Goal: Information Seeking & Learning: Check status

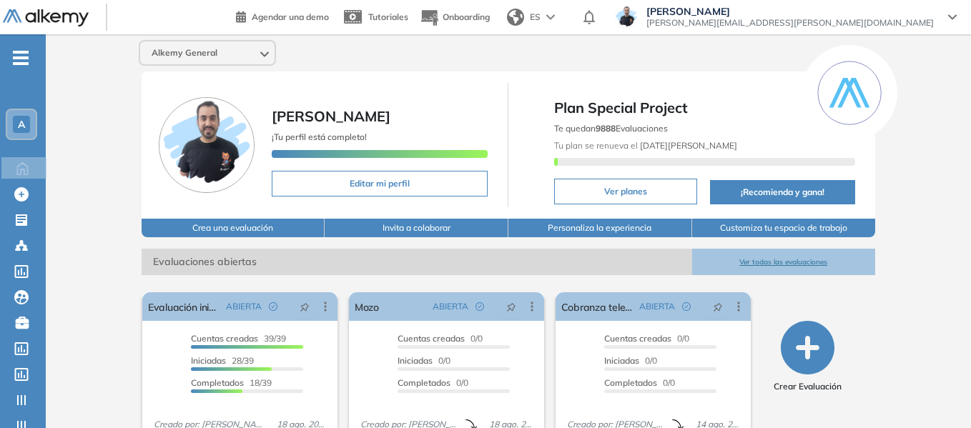
click at [33, 121] on div "A" at bounding box center [21, 124] width 29 height 29
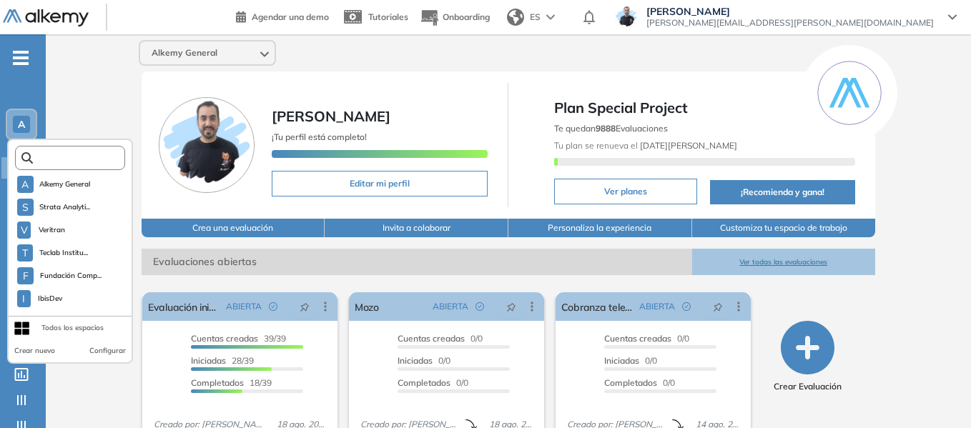
click at [89, 162] on input "text" at bounding box center [74, 158] width 83 height 11
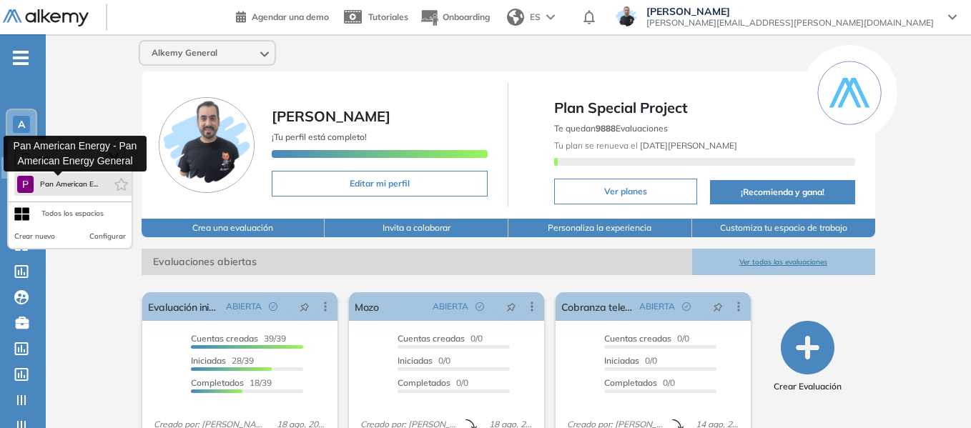
type input "***"
click at [74, 182] on span "Pan American E..." at bounding box center [68, 184] width 59 height 11
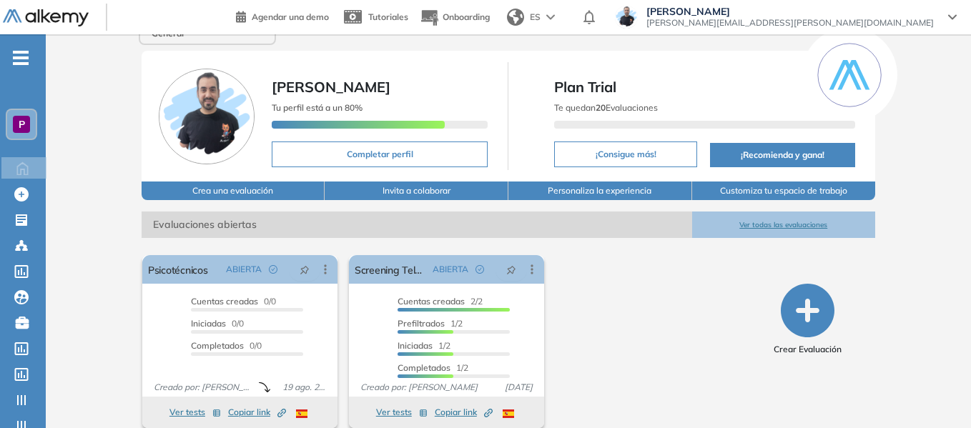
scroll to position [48, 0]
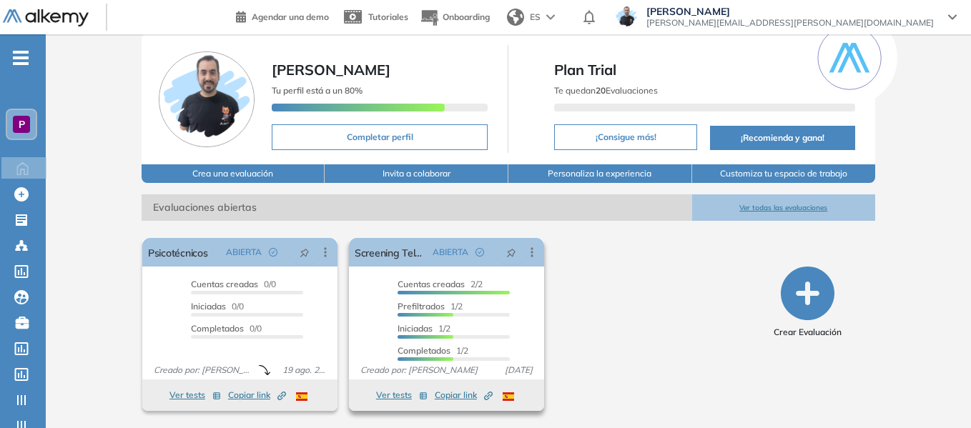
click at [461, 394] on span "Copiar link Created by potrace 1.16, written by [PERSON_NAME] [DATE]-[DATE]" at bounding box center [464, 395] width 58 height 13
click at [258, 395] on span "Copiar link Created by potrace 1.16, written by [PERSON_NAME] [DATE]-[DATE]" at bounding box center [257, 395] width 58 height 13
click at [19, 127] on span "P" at bounding box center [22, 124] width 6 height 11
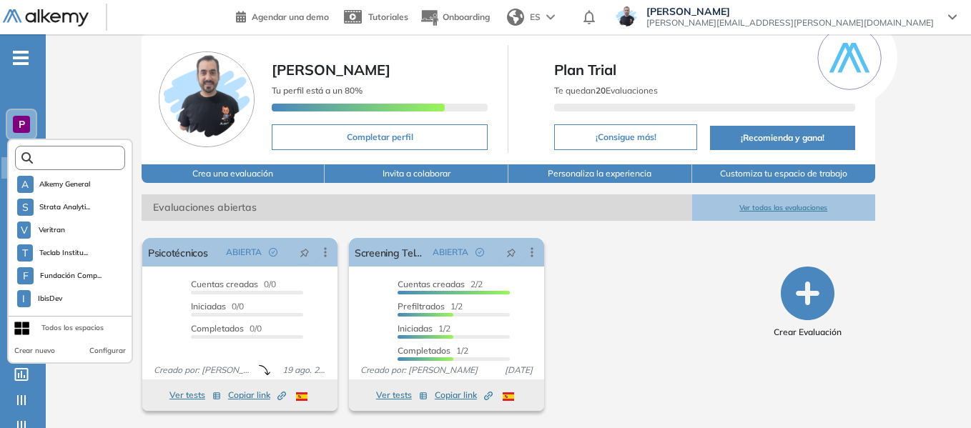
click at [64, 153] on input "text" at bounding box center [74, 158] width 83 height 11
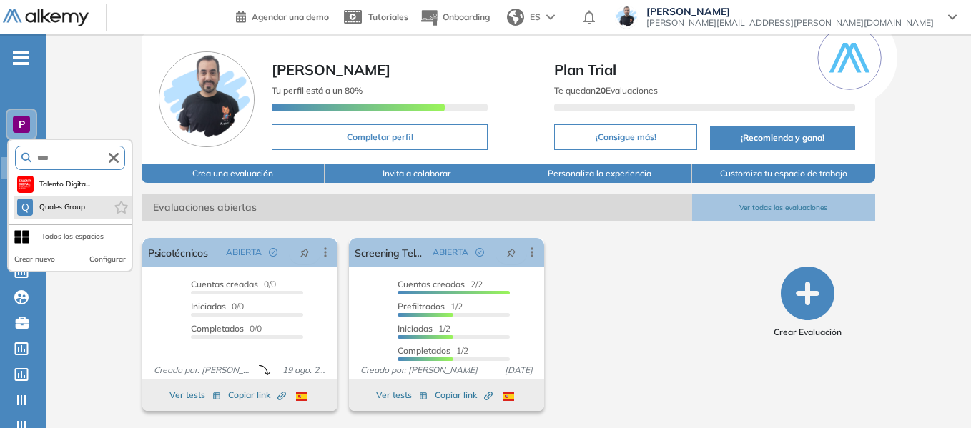
type input "****"
click at [86, 209] on span "Quales Group" at bounding box center [62, 207] width 47 height 11
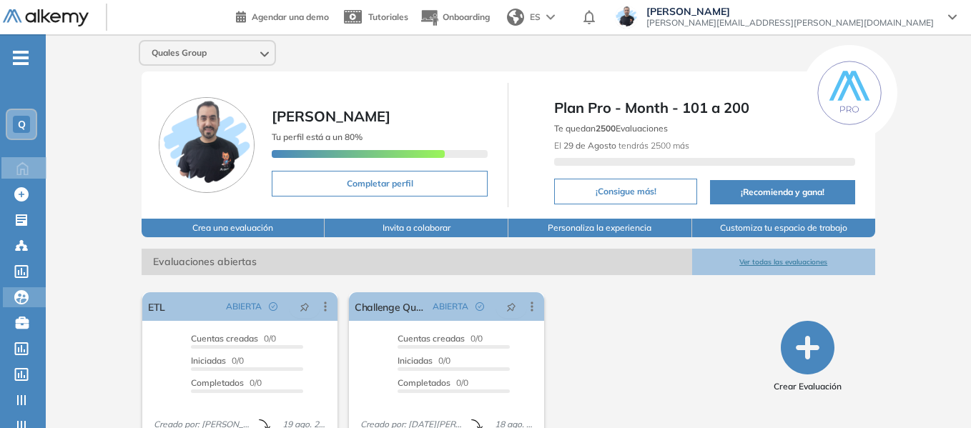
scroll to position [54, 0]
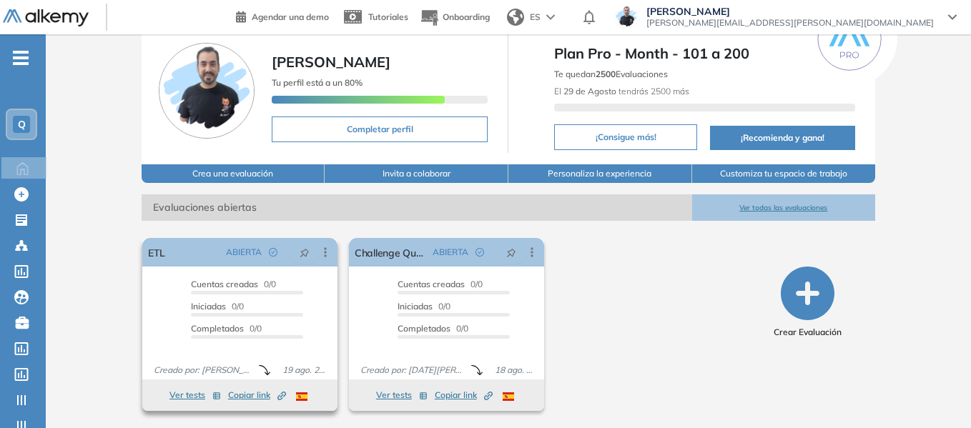
click at [249, 392] on span "Copiar link Created by potrace 1.16, written by [PERSON_NAME] [DATE]-[DATE]" at bounding box center [257, 395] width 58 height 13
click at [193, 388] on button "Ver tests" at bounding box center [194, 395] width 51 height 17
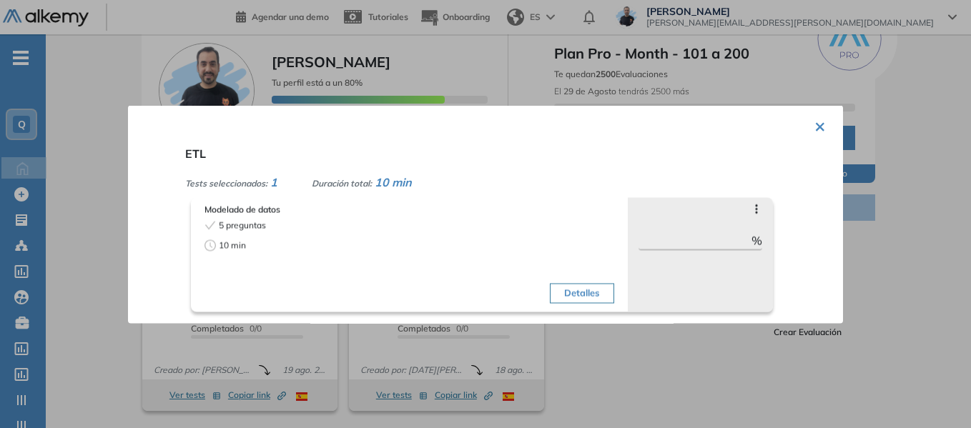
drag, startPoint x: 74, startPoint y: 132, endPoint x: 57, endPoint y: 126, distance: 18.1
click at [74, 132] on div at bounding box center [485, 214] width 971 height 428
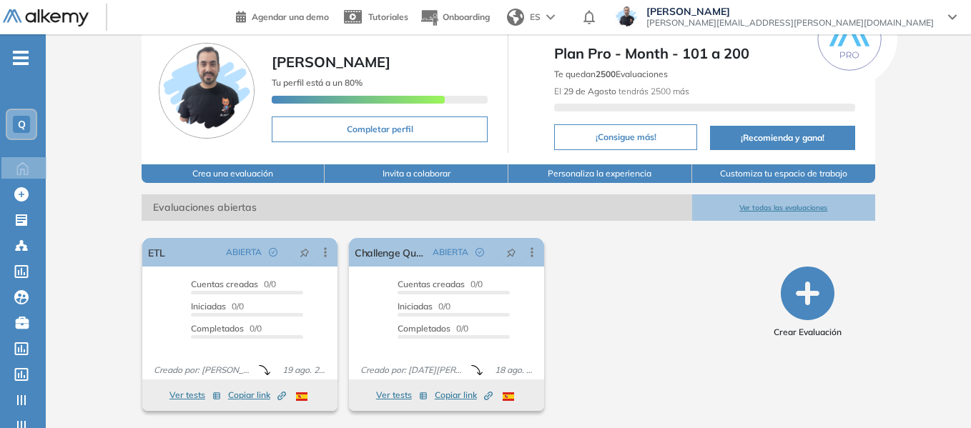
click at [15, 126] on div "Q" at bounding box center [21, 124] width 17 height 17
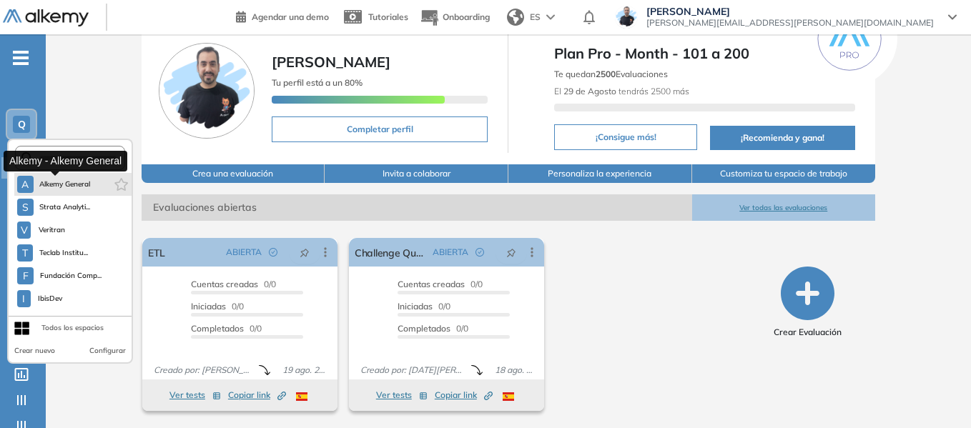
click at [44, 186] on span "Alkemy General" at bounding box center [64, 184] width 51 height 11
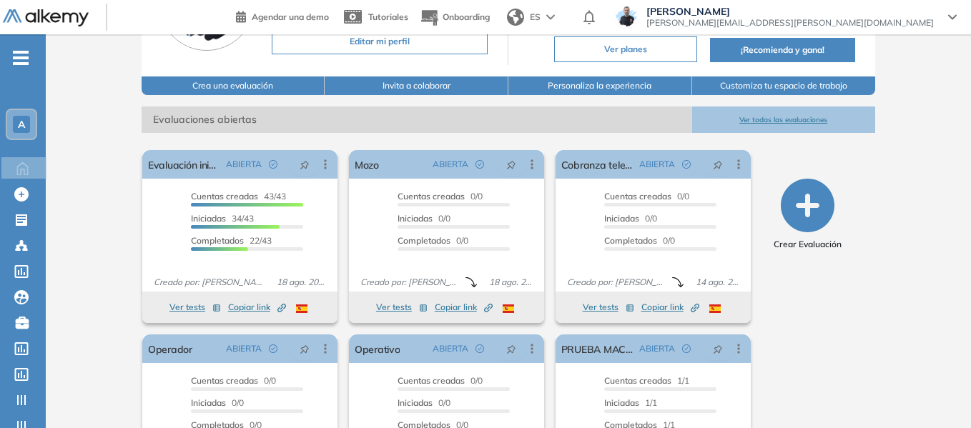
scroll to position [143, 0]
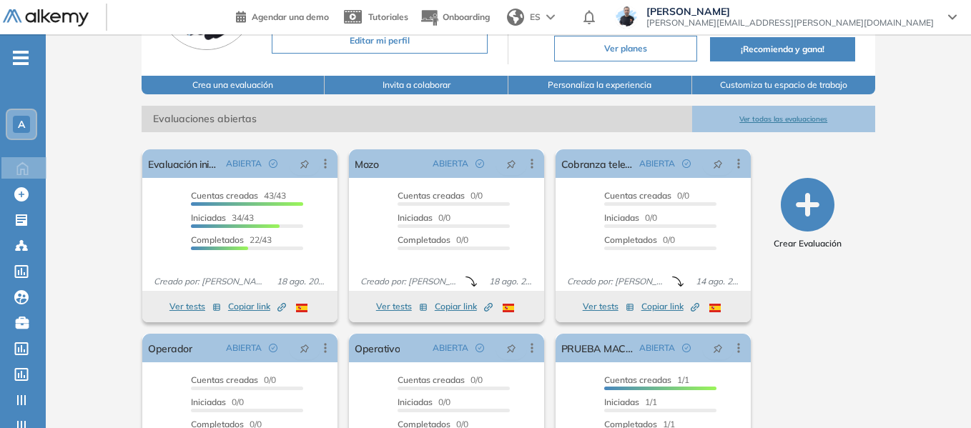
click at [21, 59] on span "-" at bounding box center [21, 56] width 16 height 11
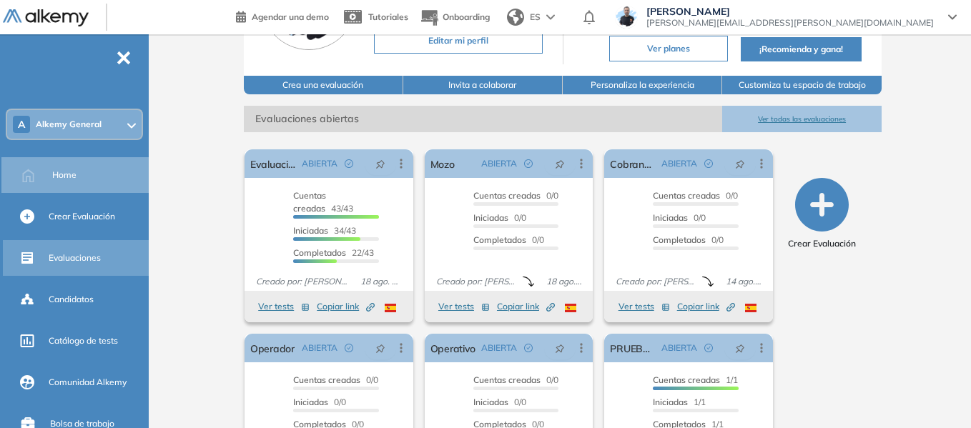
click at [91, 260] on span "Evaluaciones" at bounding box center [75, 258] width 52 height 13
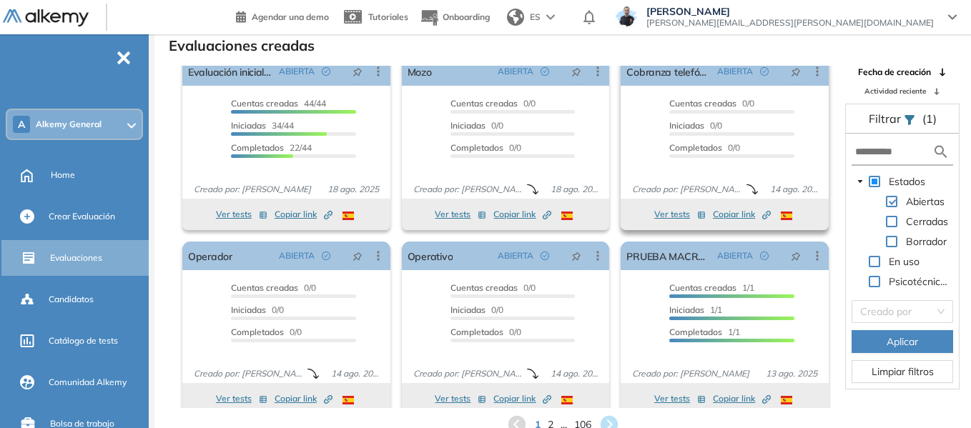
scroll to position [26, 0]
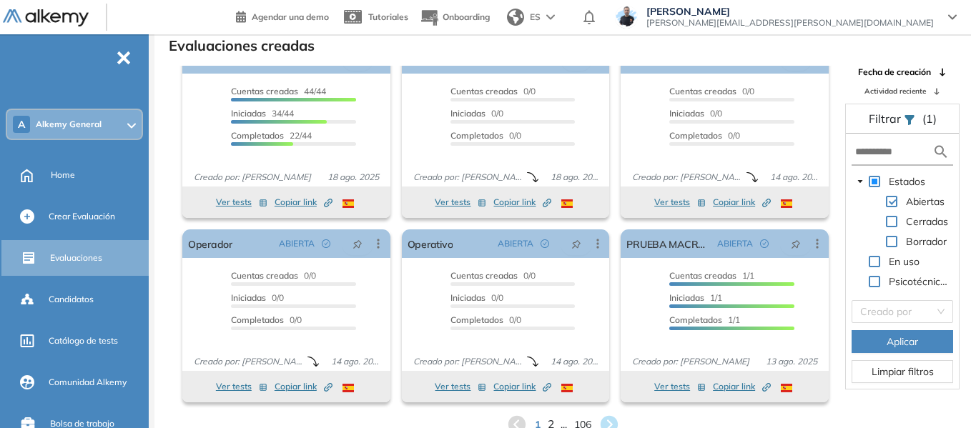
click at [550, 425] on span "2" at bounding box center [550, 425] width 6 height 16
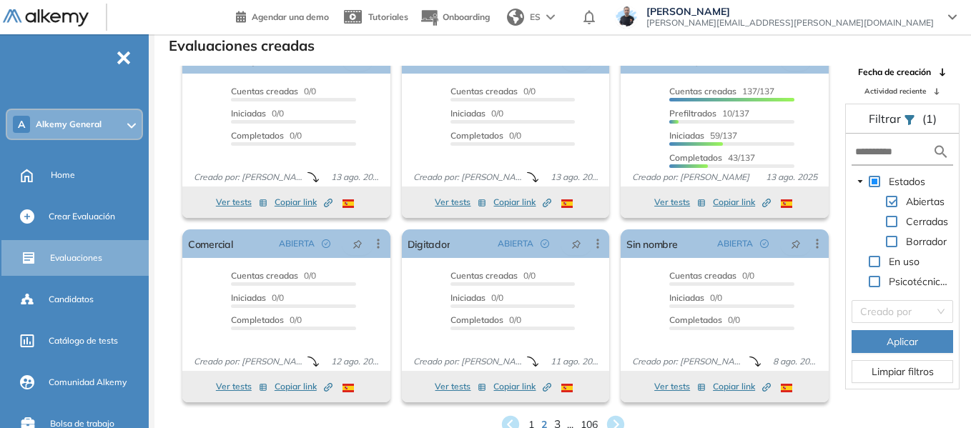
click at [555, 420] on span "3" at bounding box center [556, 425] width 6 height 16
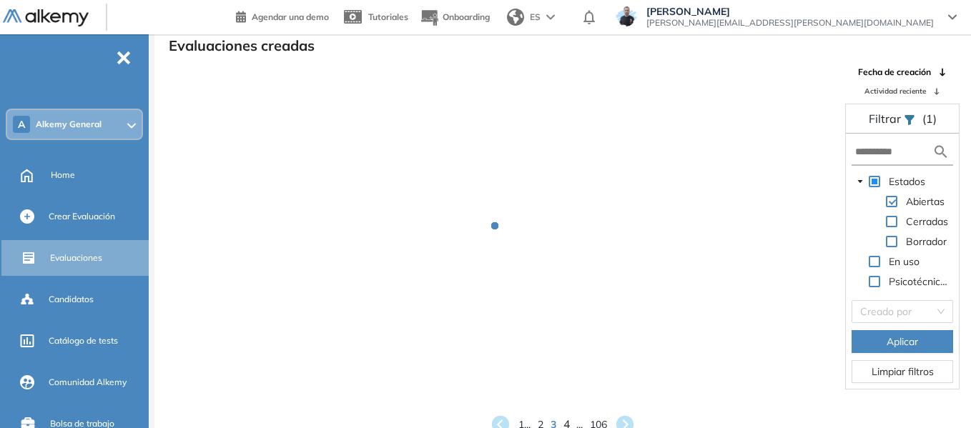
scroll to position [1, 0]
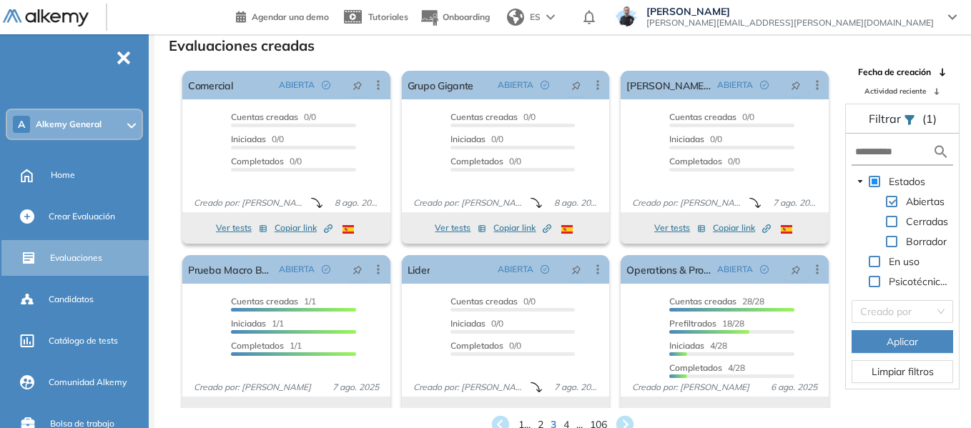
click at [863, 142] on form at bounding box center [902, 152] width 102 height 26
click at [871, 151] on input "text" at bounding box center [893, 151] width 77 height 15
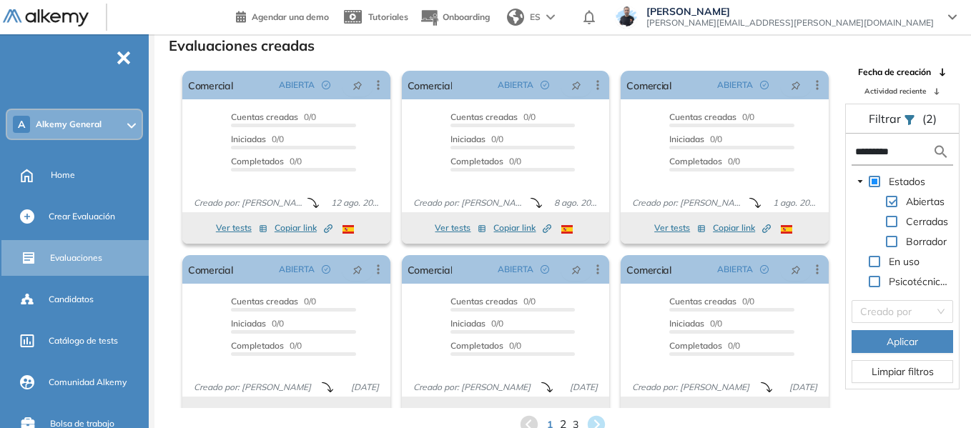
type input "*********"
click at [563, 425] on span "2" at bounding box center [563, 425] width 6 height 16
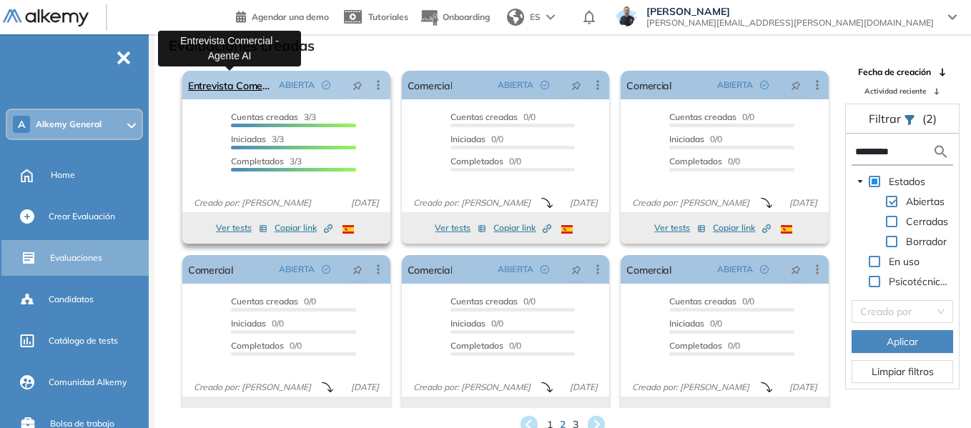
click at [236, 85] on link "Entrevista Comercial - Agente AI" at bounding box center [230, 85] width 85 height 29
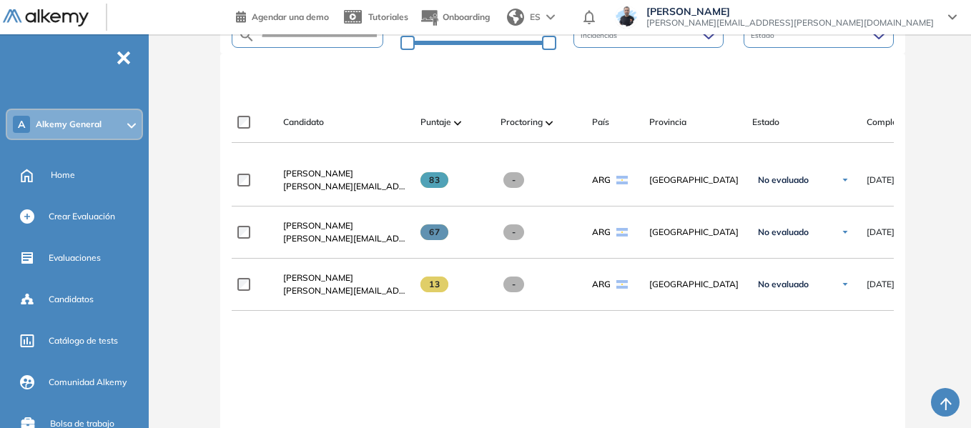
scroll to position [357, 0]
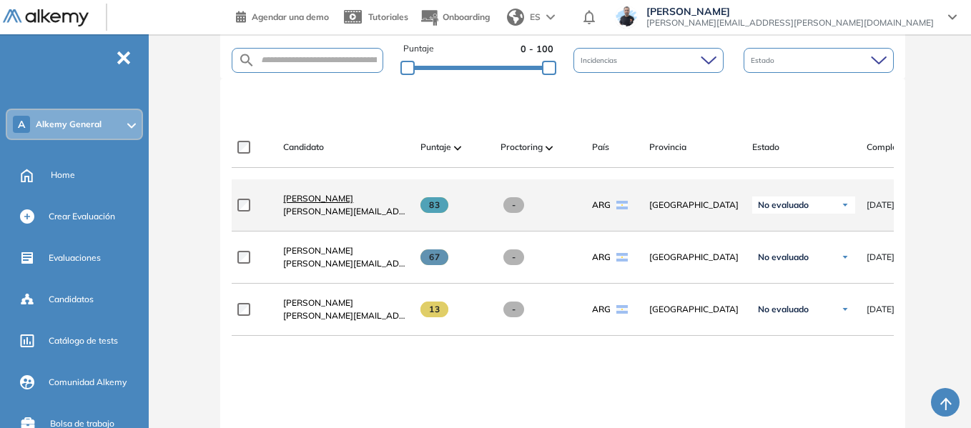
click at [324, 202] on span "[PERSON_NAME]" at bounding box center [318, 198] width 70 height 11
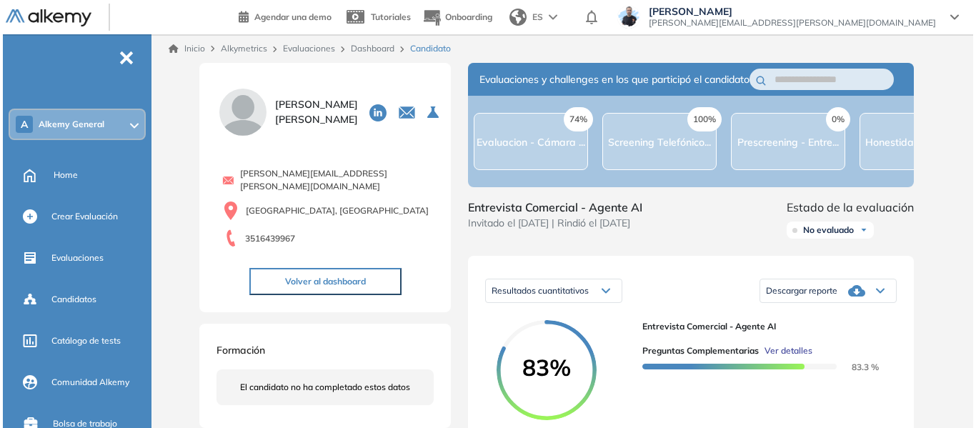
scroll to position [143, 0]
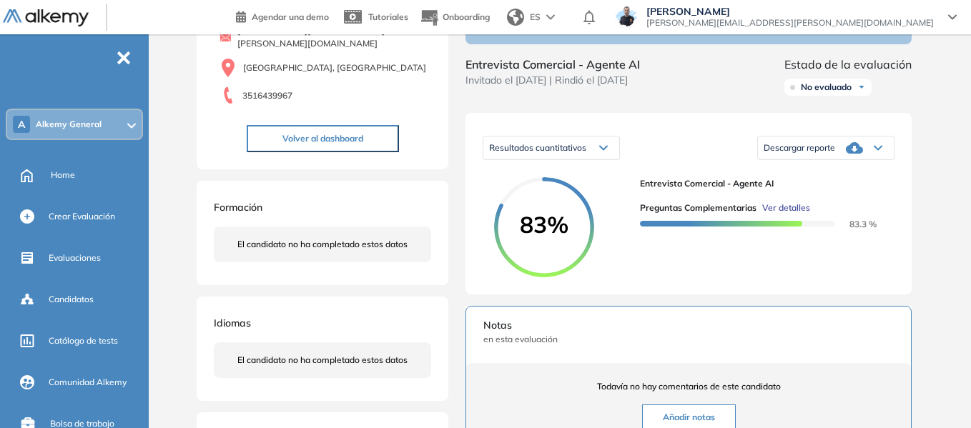
click at [797, 214] on span "Ver detalles" at bounding box center [786, 208] width 48 height 13
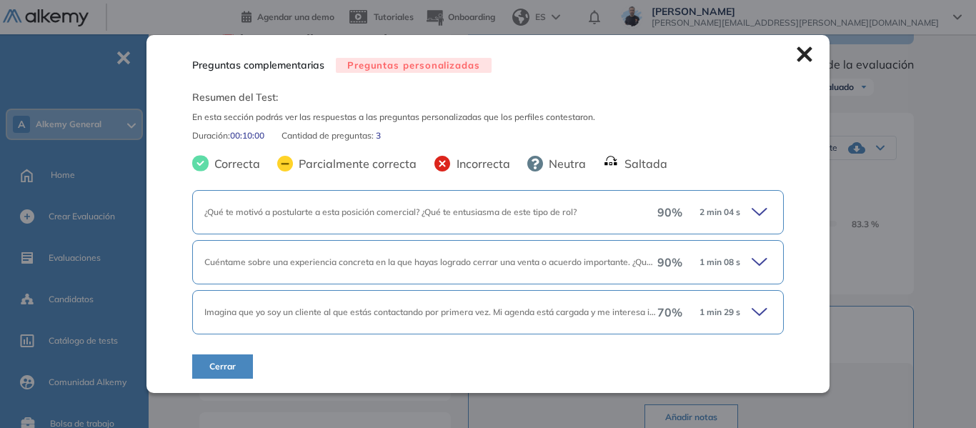
click at [768, 224] on div "¿Qué te motivó a postularte a esta posición comercial? ¿Qué te entusiasma de es…" at bounding box center [488, 212] width 592 height 44
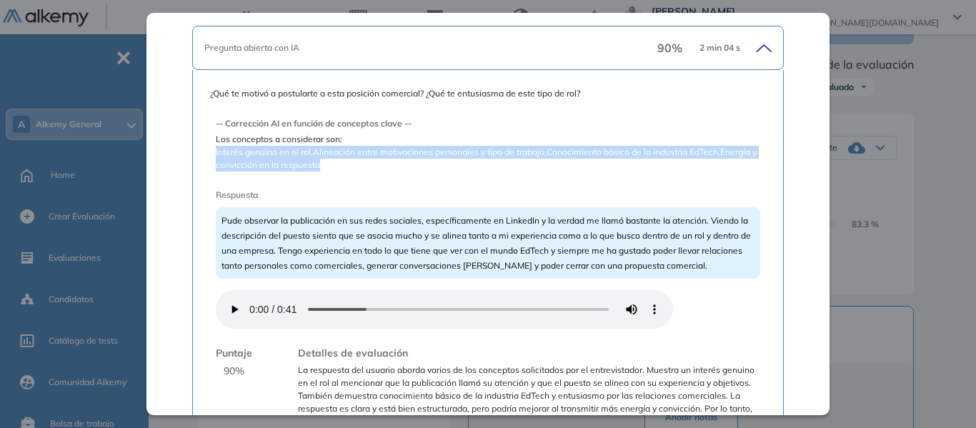
drag, startPoint x: 215, startPoint y: 156, endPoint x: 335, endPoint y: 164, distance: 119.6
click at [335, 164] on span "Interés genuino en el rol,Alineación entre motivaciones personales y tipo de tr…" at bounding box center [488, 159] width 545 height 26
click at [310, 166] on span "Interés genuino en el rol,Alineación entre motivaciones personales y tipo de tr…" at bounding box center [488, 159] width 545 height 26
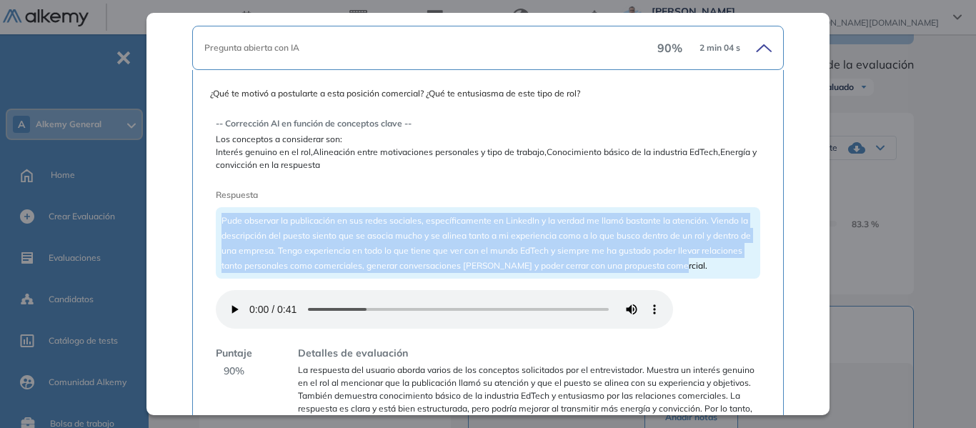
drag, startPoint x: 222, startPoint y: 222, endPoint x: 715, endPoint y: 274, distance: 496.0
click at [715, 274] on div "Pude observar la publicación en sus redes sociales, específicamente en LinkedIn…" at bounding box center [488, 242] width 545 height 71
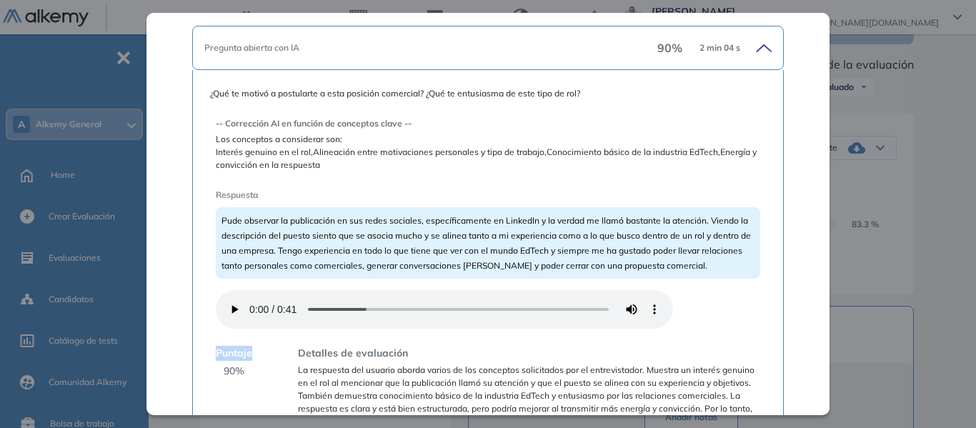
drag, startPoint x: 215, startPoint y: 354, endPoint x: 258, endPoint y: 362, distance: 43.6
click at [257, 373] on div "Puntaje 90 % Detalles de evaluación La respuesta del usuario aborda varios de l…" at bounding box center [488, 387] width 545 height 82
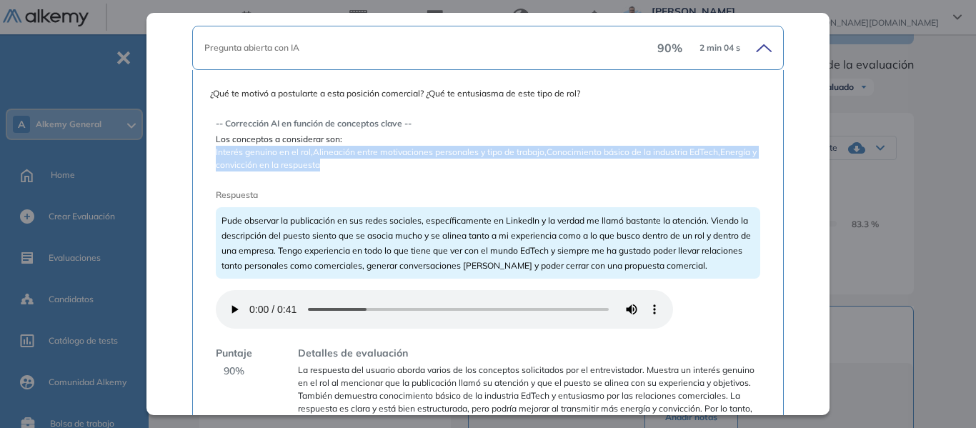
drag, startPoint x: 216, startPoint y: 149, endPoint x: 339, endPoint y: 165, distance: 123.9
click at [339, 165] on span "Interés genuino en el rol,Alineación entre motivaciones personales y tipo de tr…" at bounding box center [488, 159] width 545 height 26
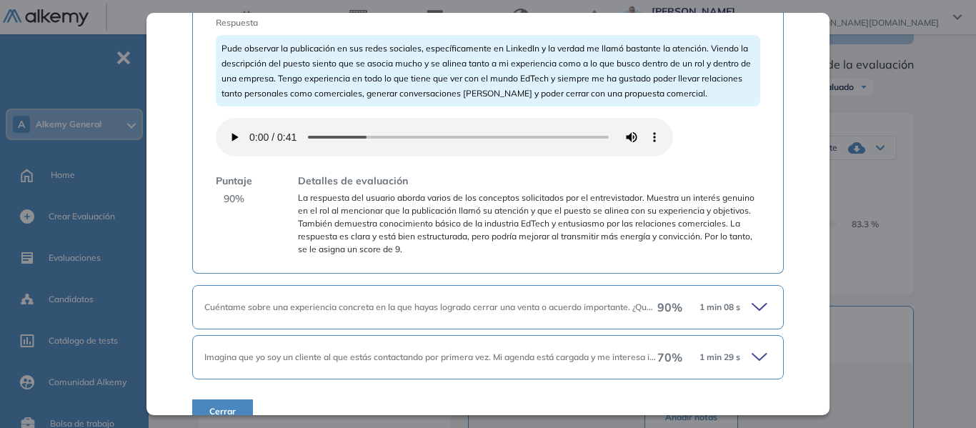
scroll to position [338, 0]
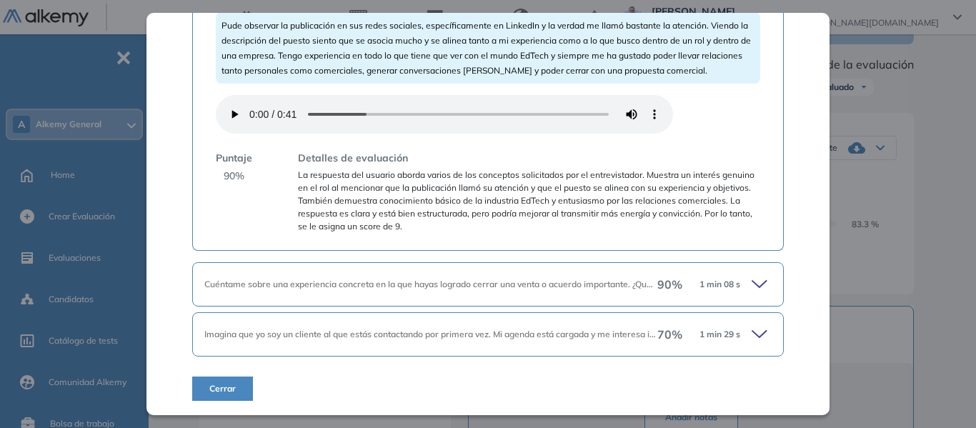
click at [753, 287] on icon at bounding box center [762, 284] width 20 height 20
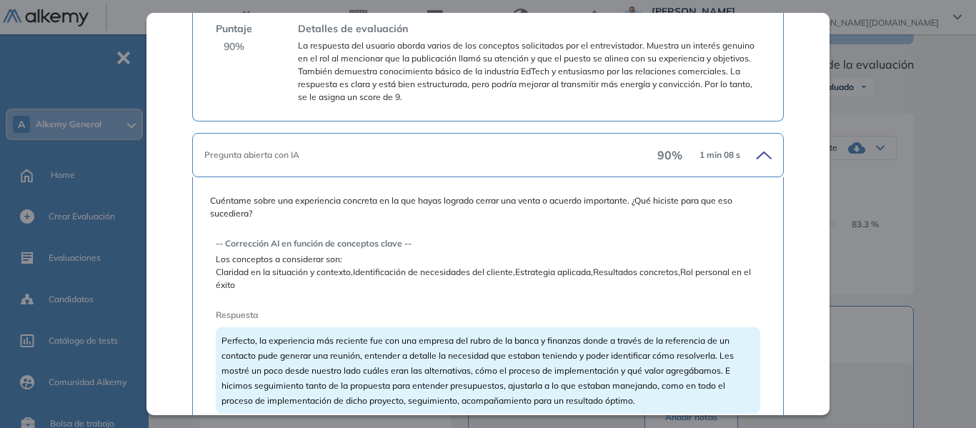
scroll to position [553, 0]
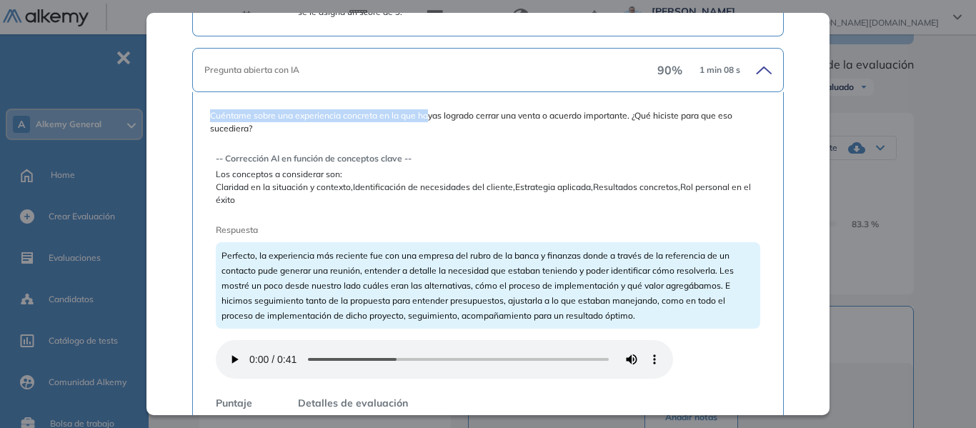
drag, startPoint x: 211, startPoint y: 114, endPoint x: 430, endPoint y: 112, distance: 218.7
click at [430, 112] on span "Cuéntame sobre una experiencia concreta en la que hayas logrado cerrar una vent…" at bounding box center [488, 122] width 556 height 26
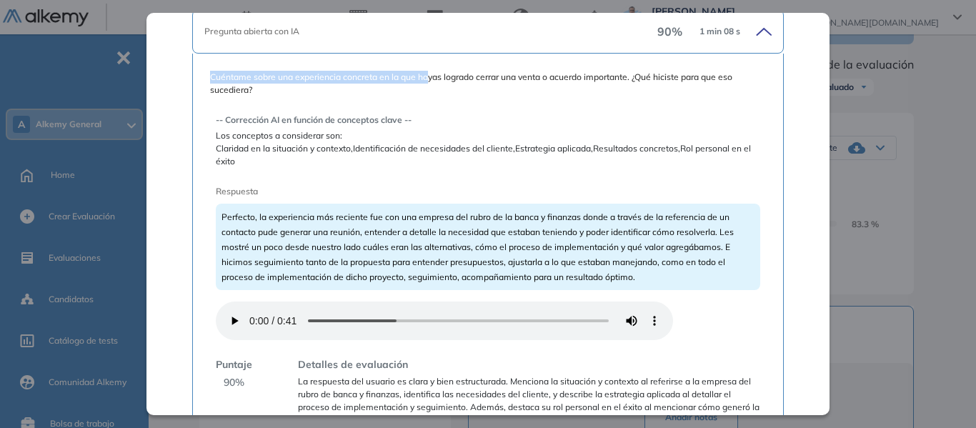
scroll to position [624, 0]
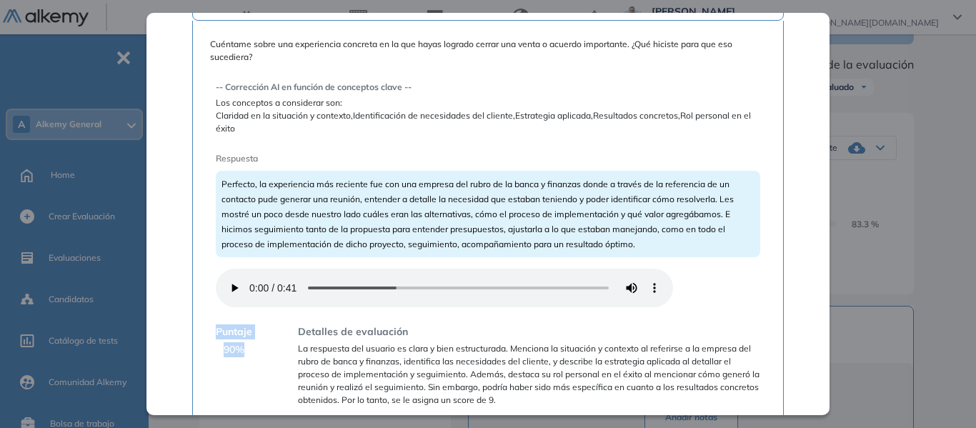
drag, startPoint x: 216, startPoint y: 331, endPoint x: 254, endPoint y: 351, distance: 42.8
click at [254, 351] on div "Puntaje 90 % Detalles de evaluación La respuesta del usuario es clara y bien es…" at bounding box center [488, 366] width 545 height 82
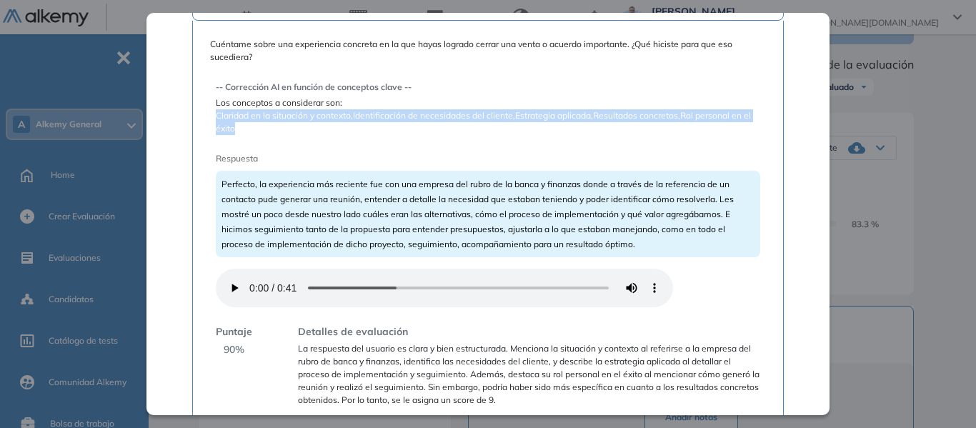
drag, startPoint x: 217, startPoint y: 117, endPoint x: 237, endPoint y: 124, distance: 21.9
click at [237, 124] on span "Claridad en la situación y contexto,Identificación de necesidades del cliente,E…" at bounding box center [488, 122] width 545 height 26
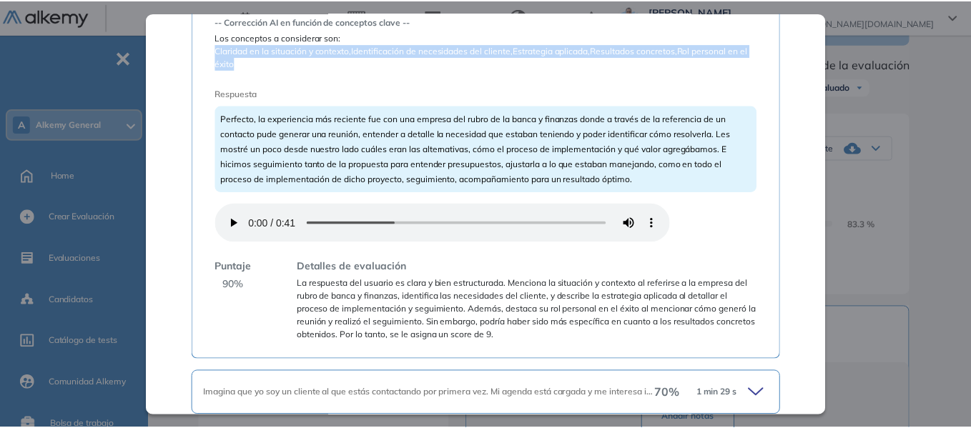
scroll to position [748, 0]
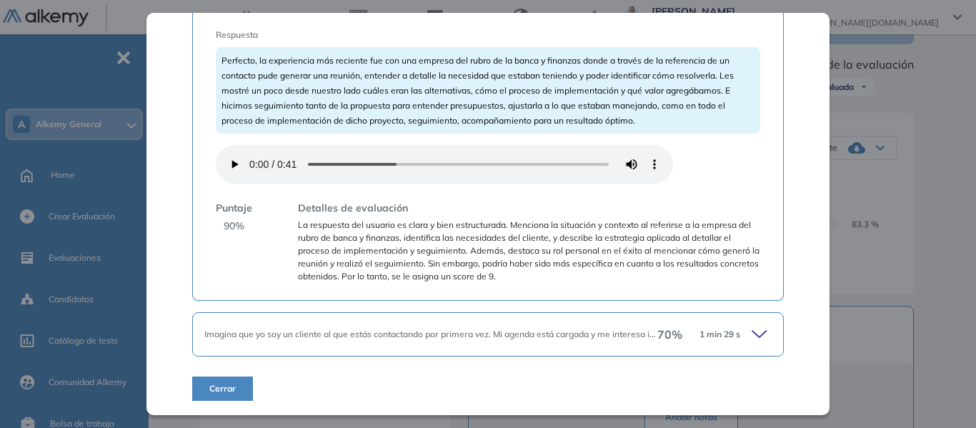
click at [933, 224] on div "Preguntas complementarias Preguntas personalizadas Resumen del Test: En esta se…" at bounding box center [565, 339] width 743 height 839
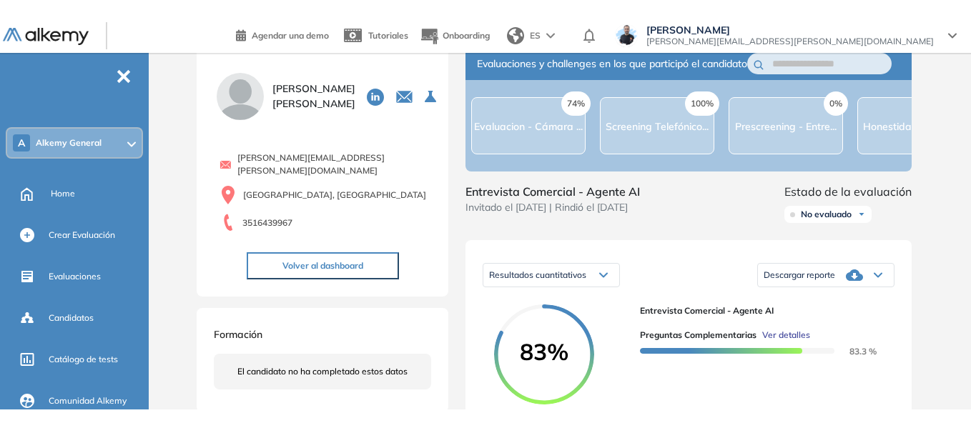
scroll to position [0, 0]
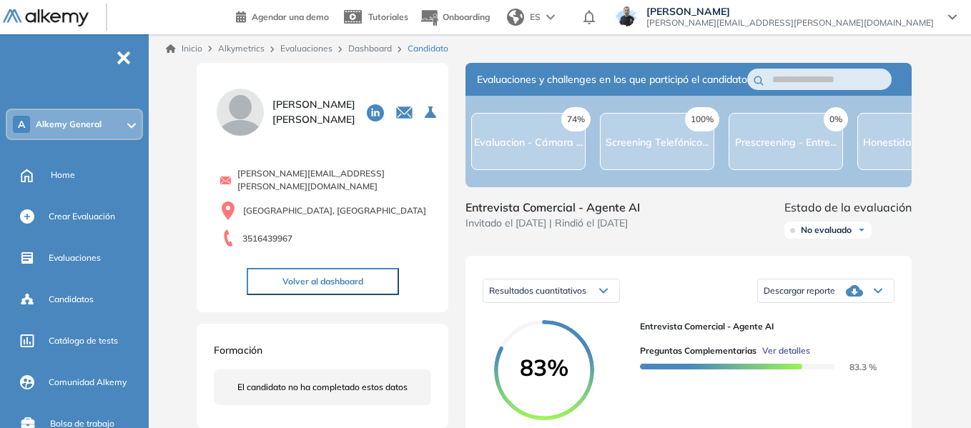
drag, startPoint x: 54, startPoint y: 174, endPoint x: 739, endPoint y: 106, distance: 688.1
click at [54, 173] on span "Home" at bounding box center [63, 175] width 24 height 13
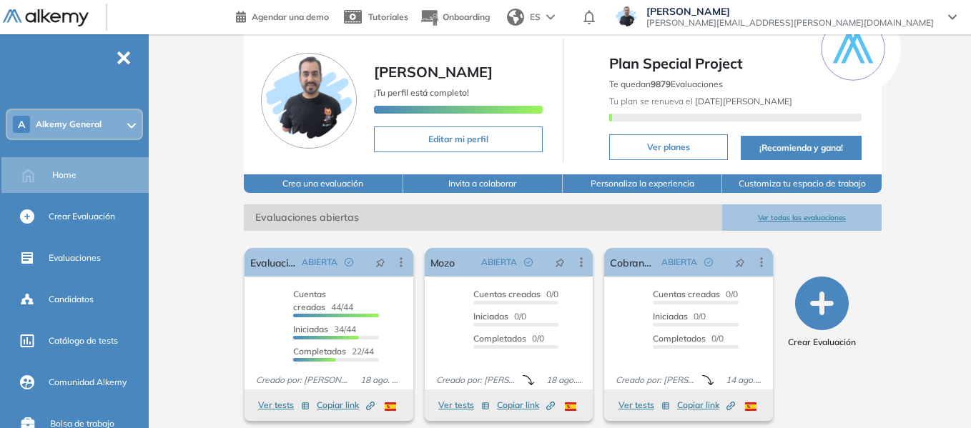
scroll to position [214, 0]
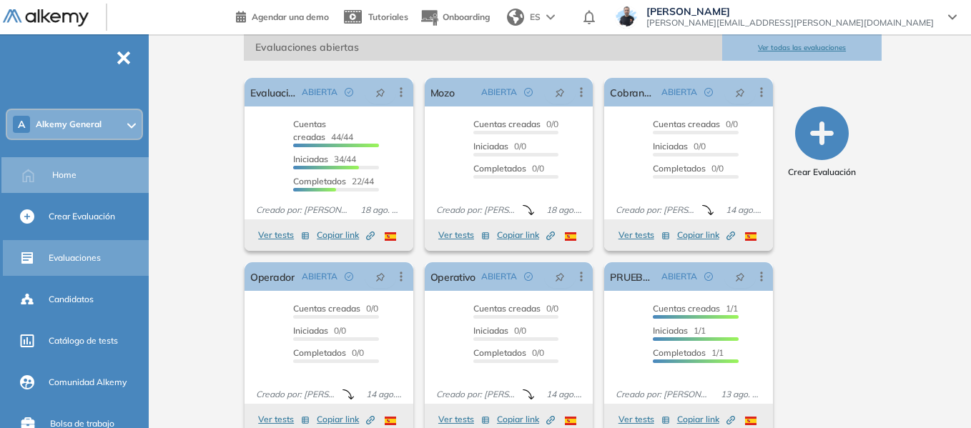
click at [92, 267] on div "Evaluaciones" at bounding box center [97, 258] width 97 height 24
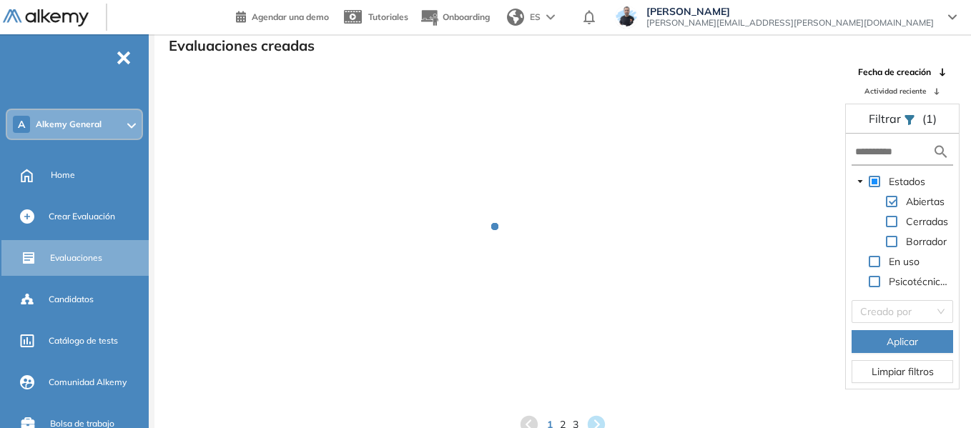
scroll to position [34, 0]
click at [891, 155] on input "text" at bounding box center [893, 151] width 77 height 15
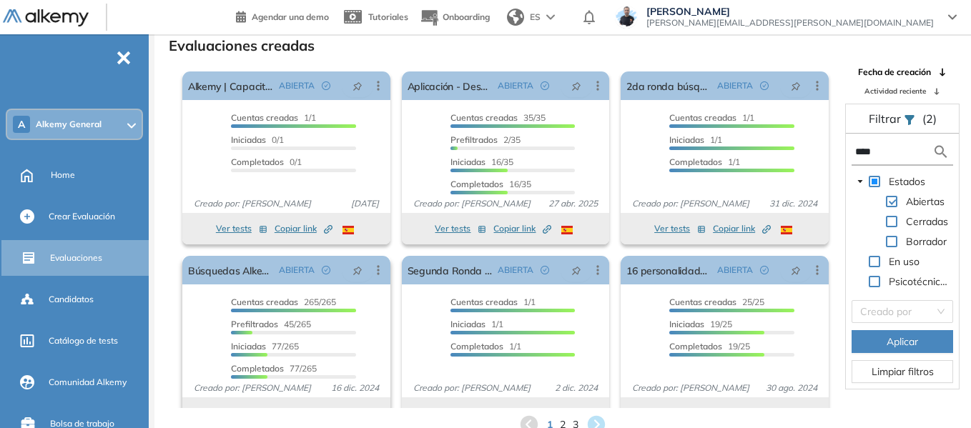
type input "****"
click at [216, 286] on div "Búsquedas Alkemy - Aplicación ABIERTA Editar Los siguientes tests ya no están d…" at bounding box center [286, 327] width 208 height 142
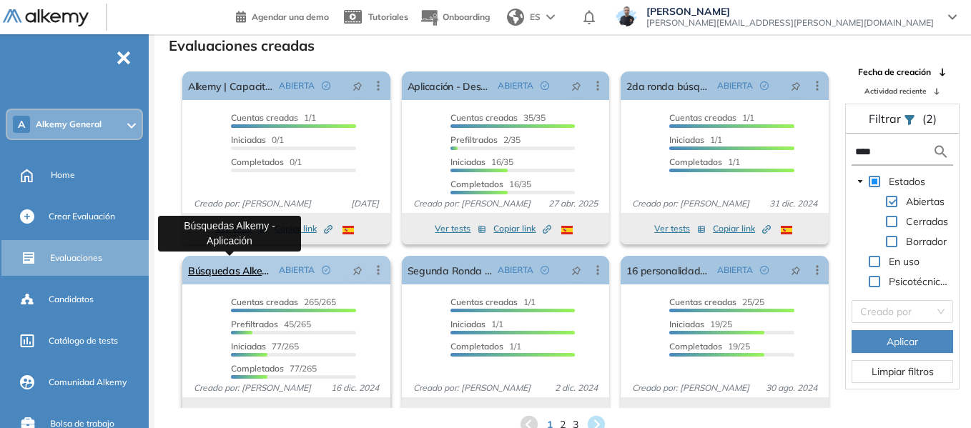
click at [220, 272] on link "Búsquedas Alkemy - Aplicación" at bounding box center [230, 270] width 85 height 29
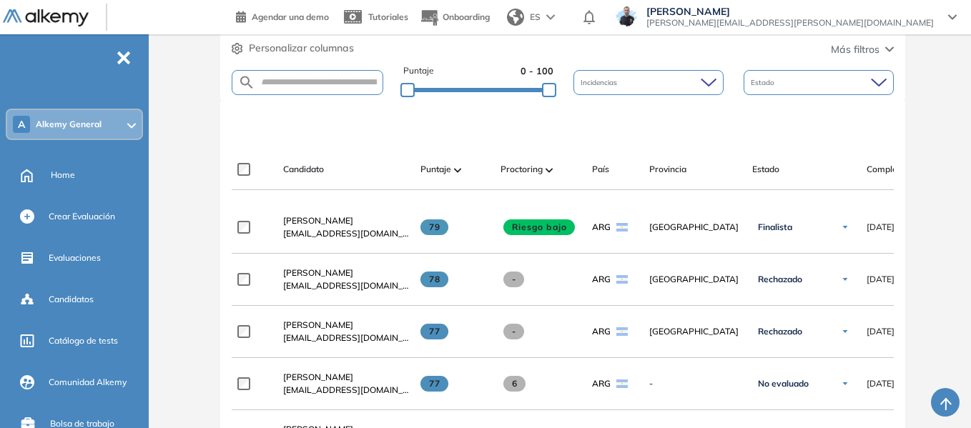
scroll to position [357, 0]
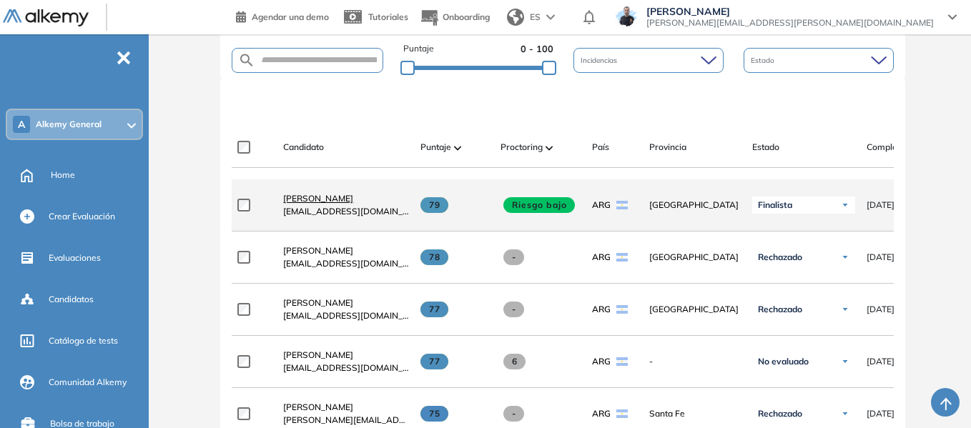
click at [327, 204] on span "[PERSON_NAME]" at bounding box center [318, 198] width 70 height 11
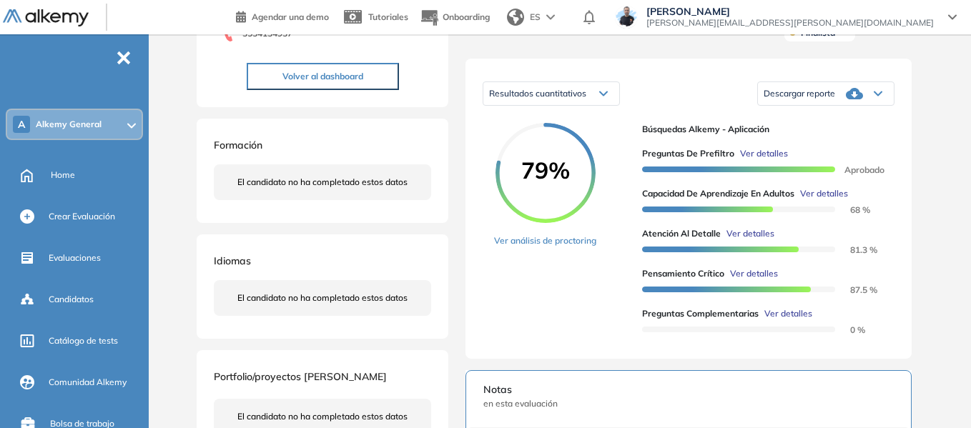
scroll to position [286, 0]
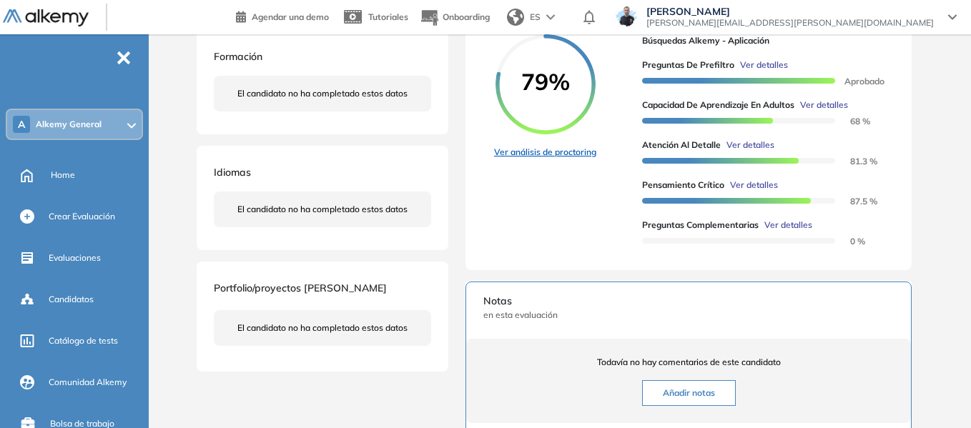
click at [574, 159] on link "Ver análisis de proctoring" at bounding box center [545, 152] width 102 height 13
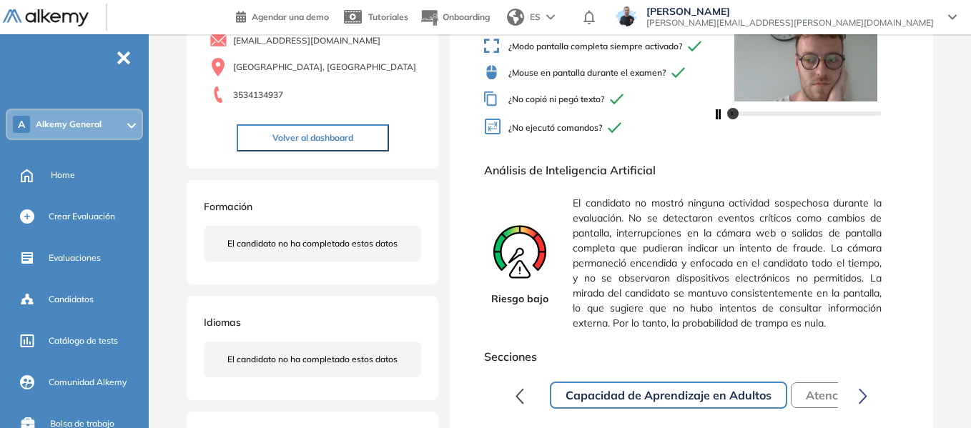
scroll to position [143, 0]
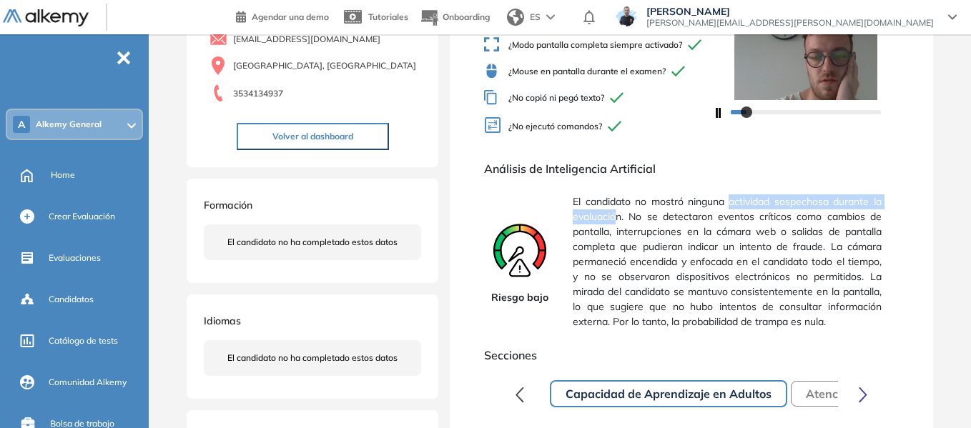
drag, startPoint x: 731, startPoint y: 207, endPoint x: 618, endPoint y: 224, distance: 114.3
click at [618, 224] on span "El candidato no mostró ninguna actividad sospechosa durante la evaluación. No s…" at bounding box center [727, 262] width 309 height 147
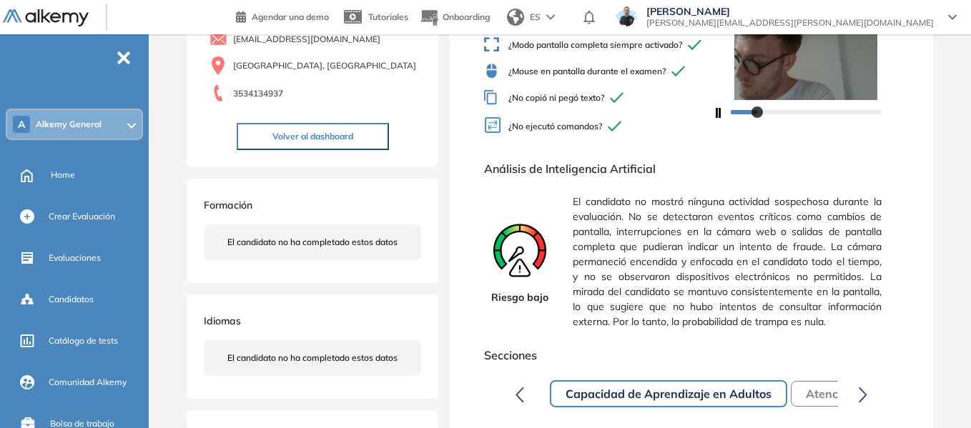
click at [721, 177] on span "Análisis de Inteligencia Artificial" at bounding box center [691, 168] width 415 height 17
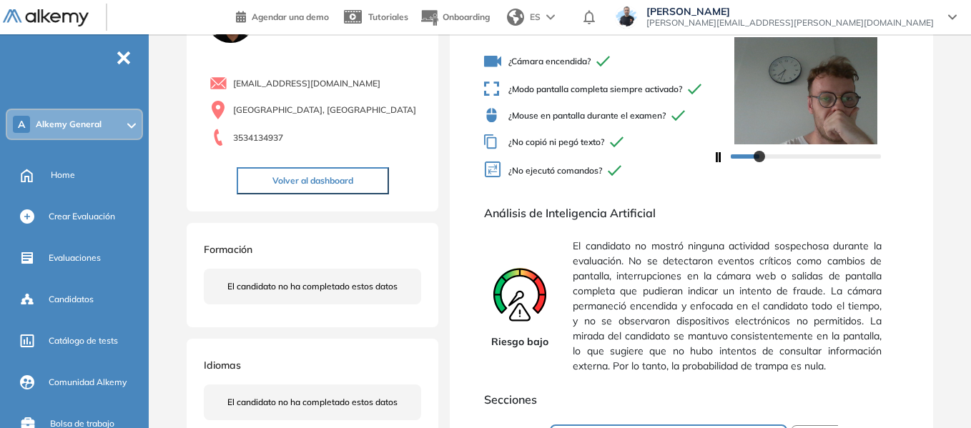
scroll to position [0, 0]
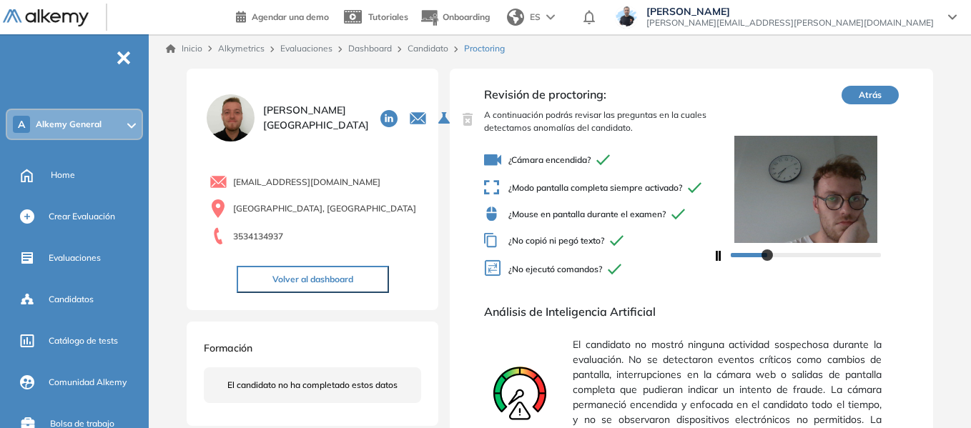
click at [428, 45] on link "Candidato" at bounding box center [427, 48] width 41 height 11
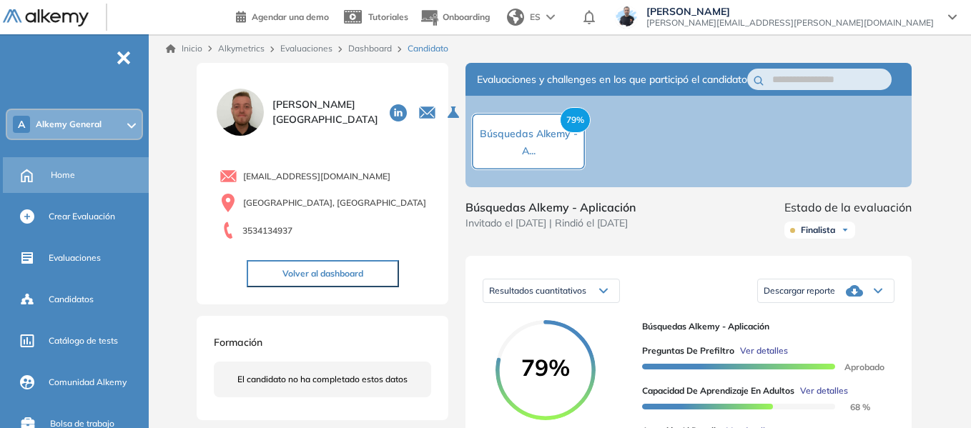
click at [65, 169] on span "Home" at bounding box center [63, 175] width 24 height 13
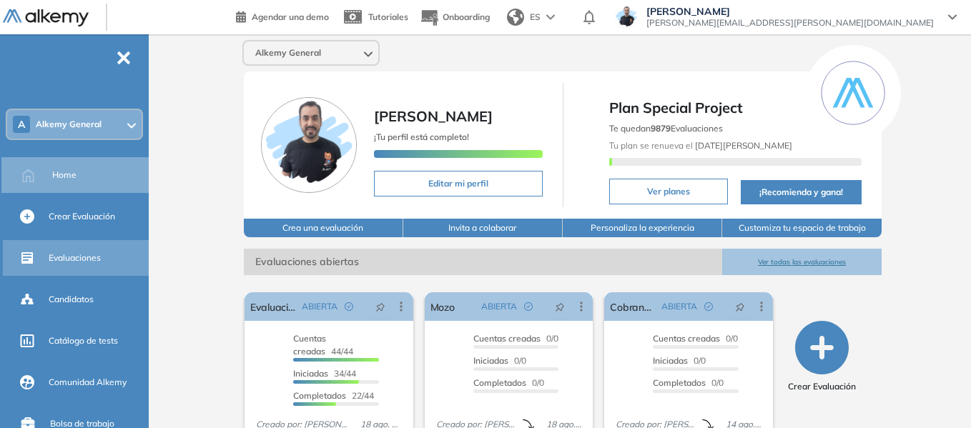
click at [84, 259] on span "Evaluaciones" at bounding box center [75, 258] width 52 height 13
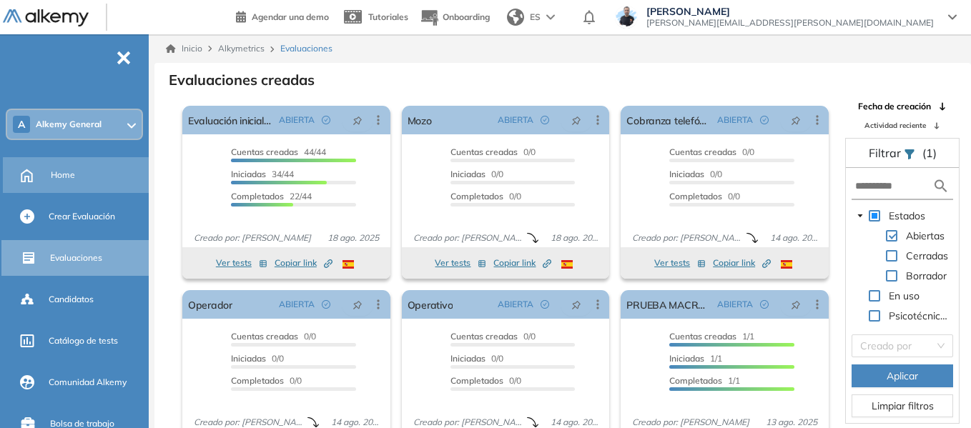
click at [63, 173] on span "Home" at bounding box center [63, 175] width 24 height 13
